Goal: Navigation & Orientation: Understand site structure

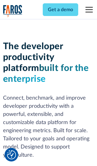
scroll to position [91, 0]
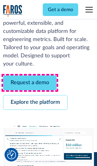
click at [30, 83] on link "Request a demo" at bounding box center [30, 83] width 54 height 15
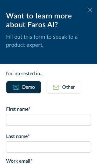
click at [90, 10] on icon at bounding box center [89, 10] width 5 height 5
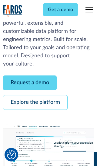
scroll to position [111, 0]
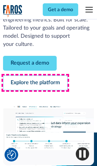
click at [35, 83] on link "Explore the platform" at bounding box center [35, 83] width 64 height 15
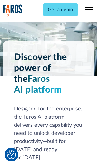
scroll to position [4549, 0]
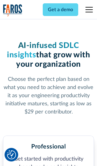
scroll to position [940, 0]
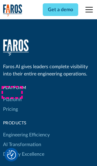
click at [12, 95] on link "Platform" at bounding box center [12, 100] width 18 height 10
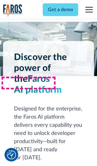
scroll to position [4744, 0]
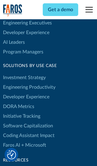
click at [18, 102] on link "DORA Metrics" at bounding box center [18, 107] width 31 height 10
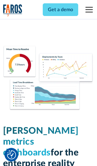
scroll to position [2653, 0]
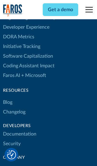
click at [14, 107] on link "Changelog" at bounding box center [14, 112] width 22 height 10
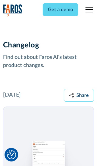
scroll to position [7314, 0]
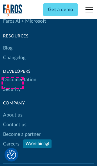
click at [12, 110] on link "About us" at bounding box center [12, 115] width 19 height 10
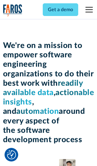
scroll to position [2090, 0]
